Goal: Task Accomplishment & Management: Manage account settings

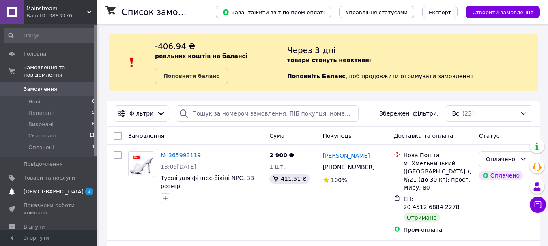
click at [56, 188] on span "[DEMOGRAPHIC_DATA]" at bounding box center [50, 191] width 52 height 7
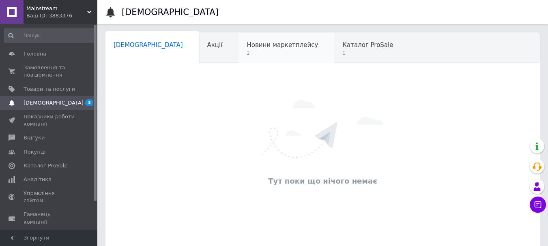
click at [247, 54] on span "2" at bounding box center [282, 53] width 71 height 6
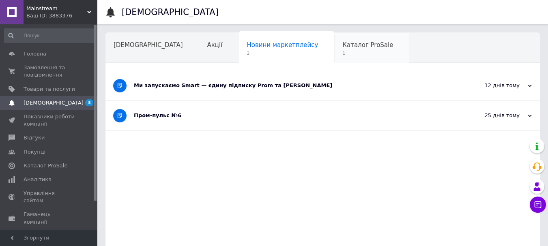
click at [334, 50] on div "Каталог ProSale 1" at bounding box center [371, 48] width 75 height 31
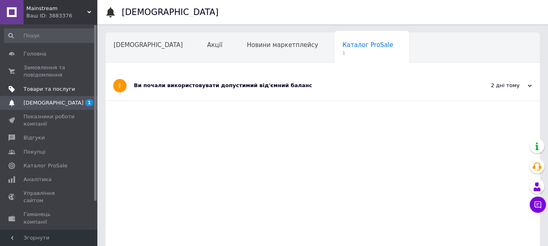
click at [51, 88] on span "Товари та послуги" at bounding box center [50, 89] width 52 height 7
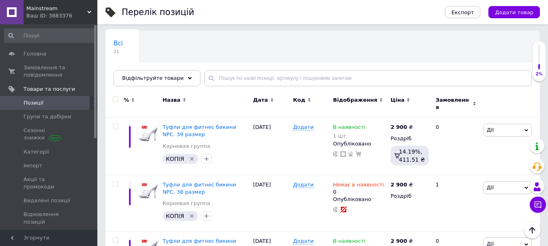
scroll to position [41, 0]
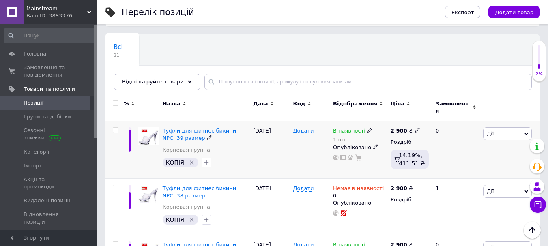
click at [116, 128] on input "checkbox" at bounding box center [115, 130] width 5 height 5
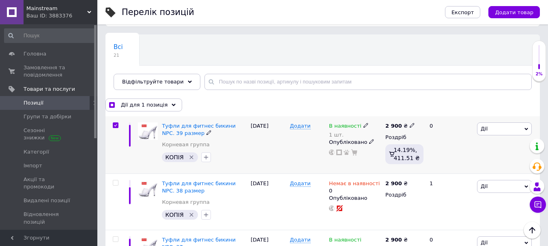
click at [116, 126] on input "checkbox" at bounding box center [115, 125] width 5 height 5
checkbox input "false"
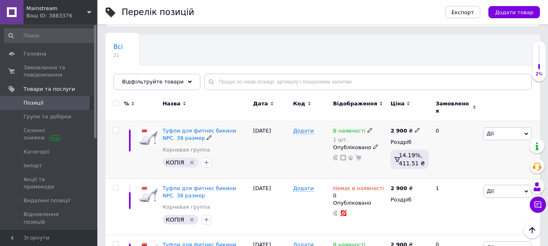
click at [527, 132] on span "Дії" at bounding box center [507, 133] width 49 height 13
click at [478, 144] on li "Редагувати" at bounding box center [477, 149] width 107 height 11
